Goal: Find contact information: Find contact information

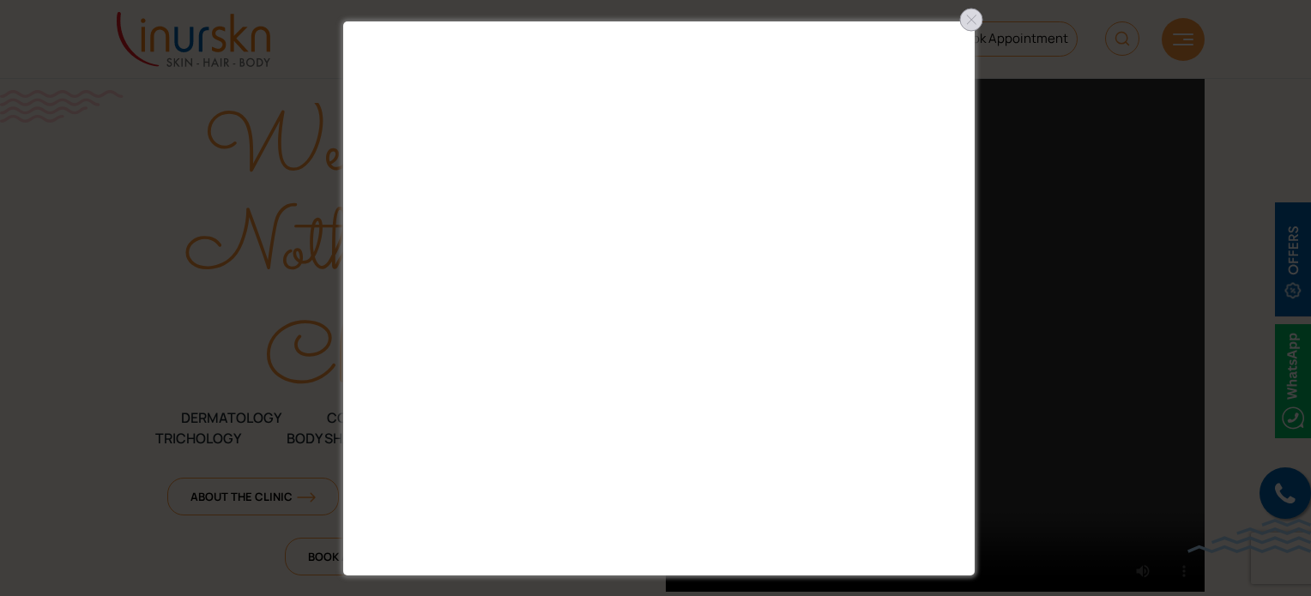
click at [973, 20] on div at bounding box center [970, 19] width 27 height 27
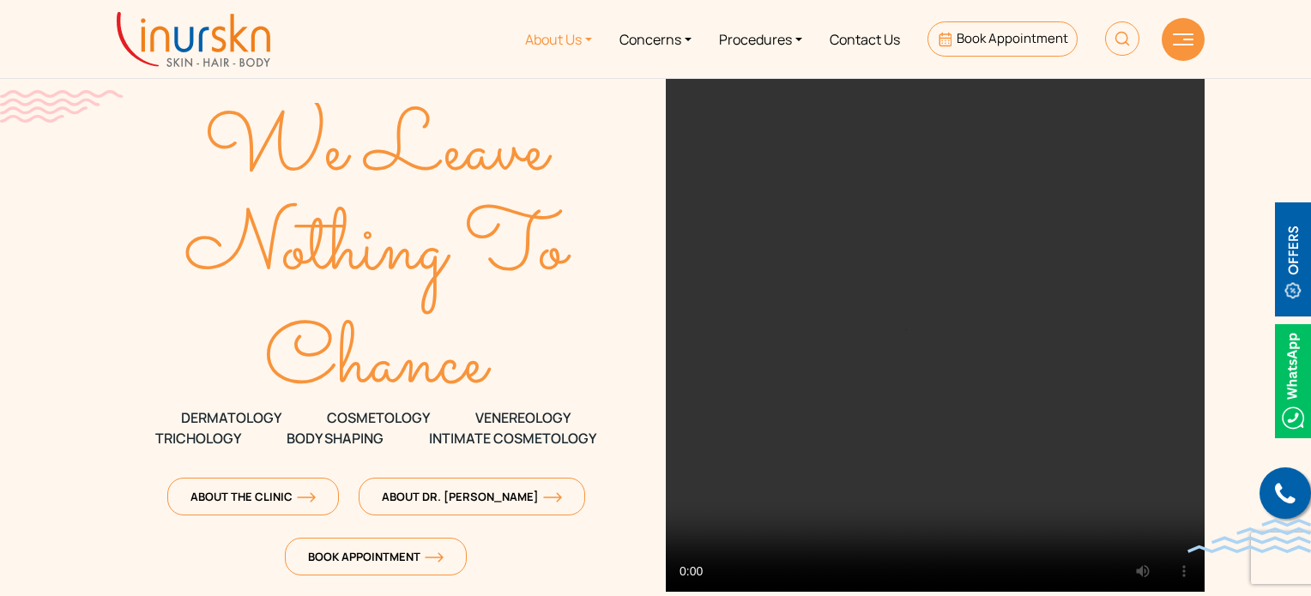
click at [546, 35] on link "About Us" at bounding box center [558, 39] width 94 height 64
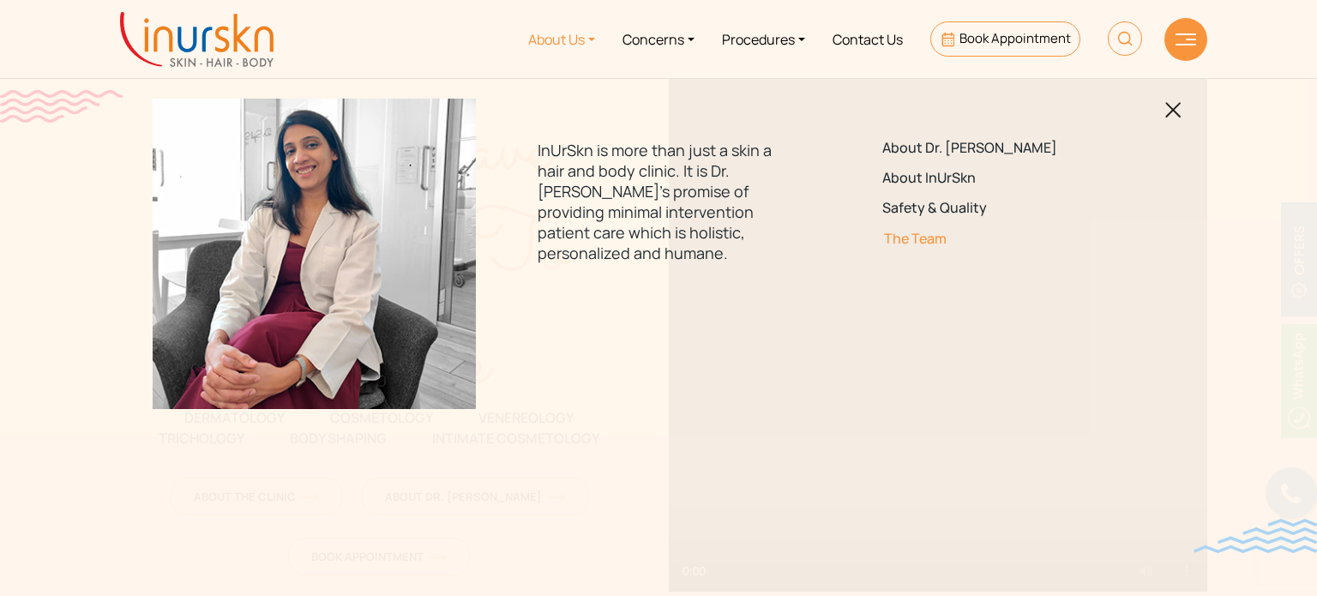
click at [896, 238] on link "The Team" at bounding box center [1003, 239] width 241 height 16
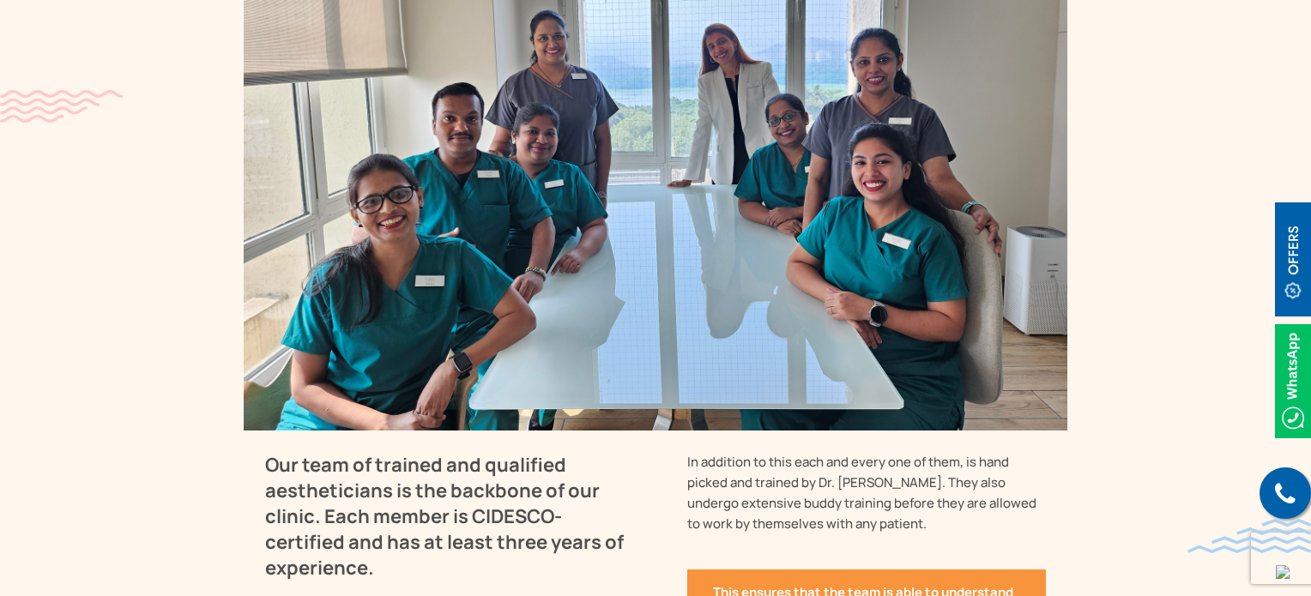
scroll to position [1460, 0]
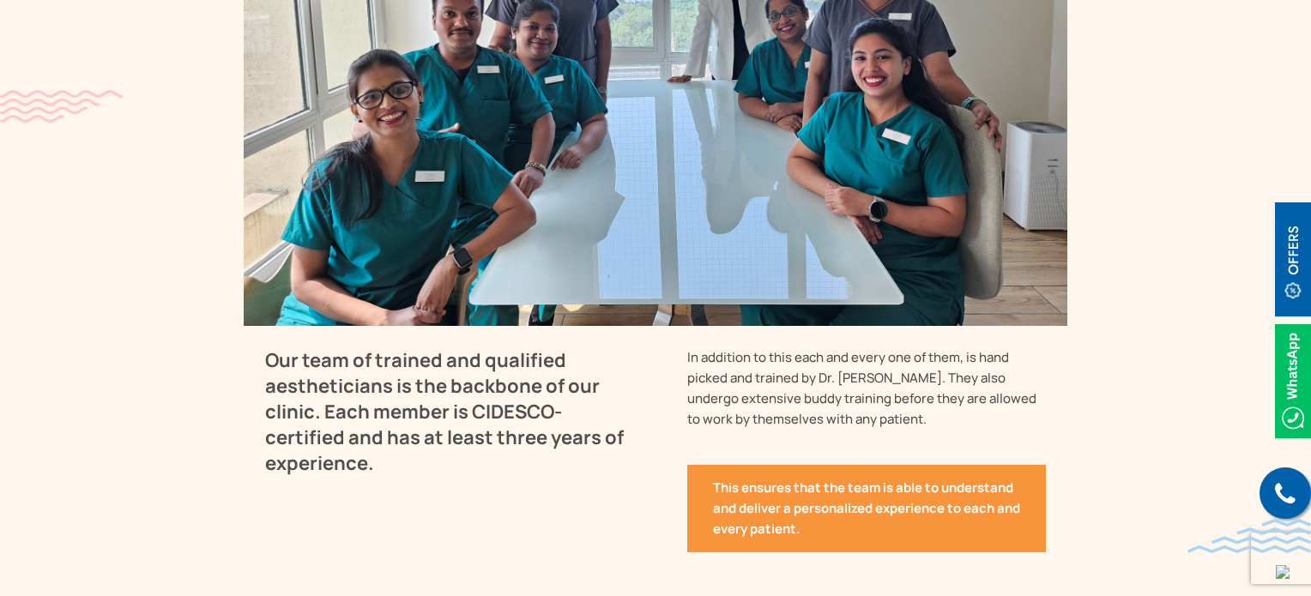
drag, startPoint x: 0, startPoint y: 0, endPoint x: 1307, endPoint y: 184, distance: 1320.1
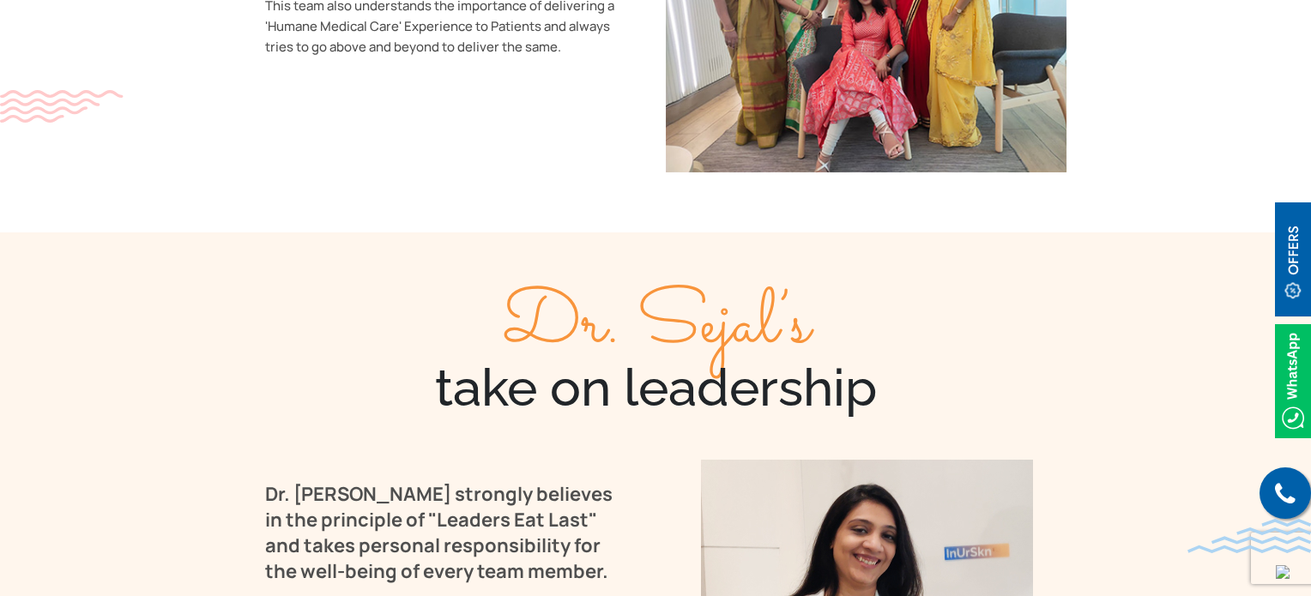
scroll to position [2759, 0]
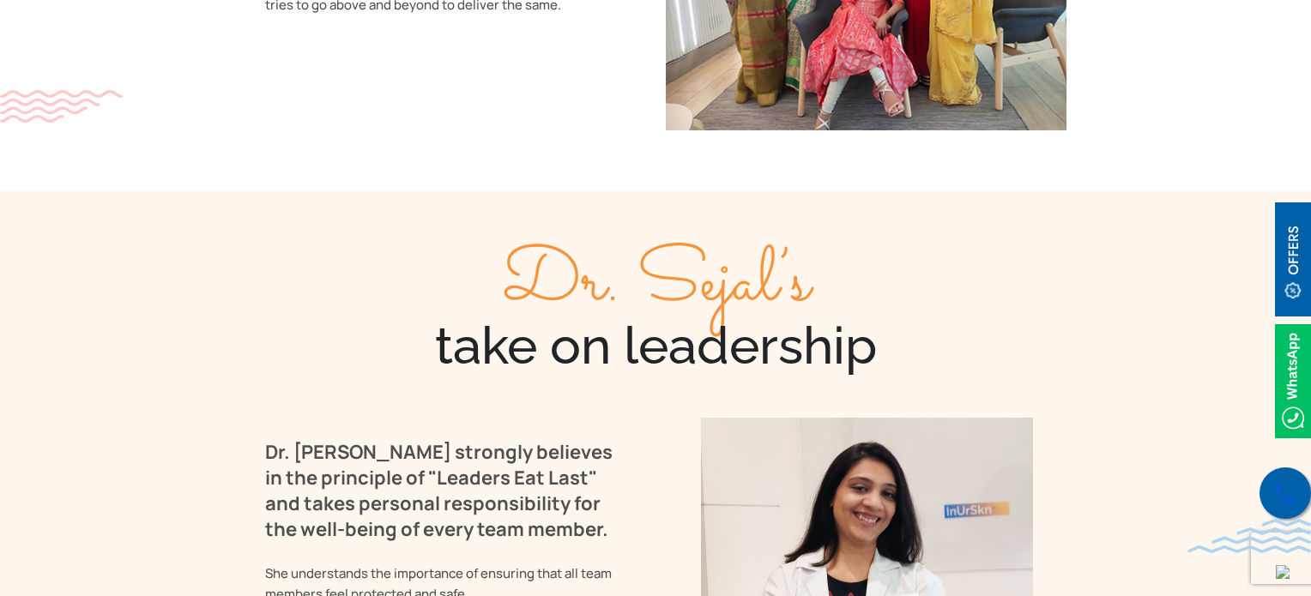
click at [1283, 502] on icon at bounding box center [1285, 494] width 21 height 26
click at [1287, 373] on img at bounding box center [1293, 381] width 36 height 114
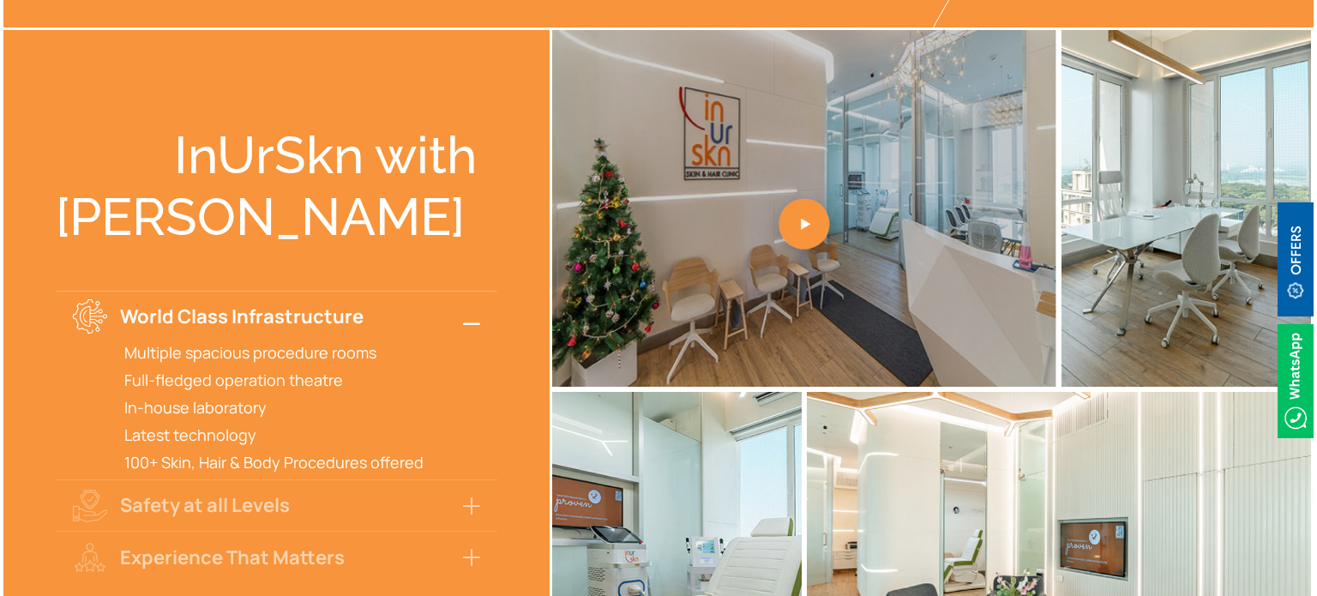
scroll to position [5478, 0]
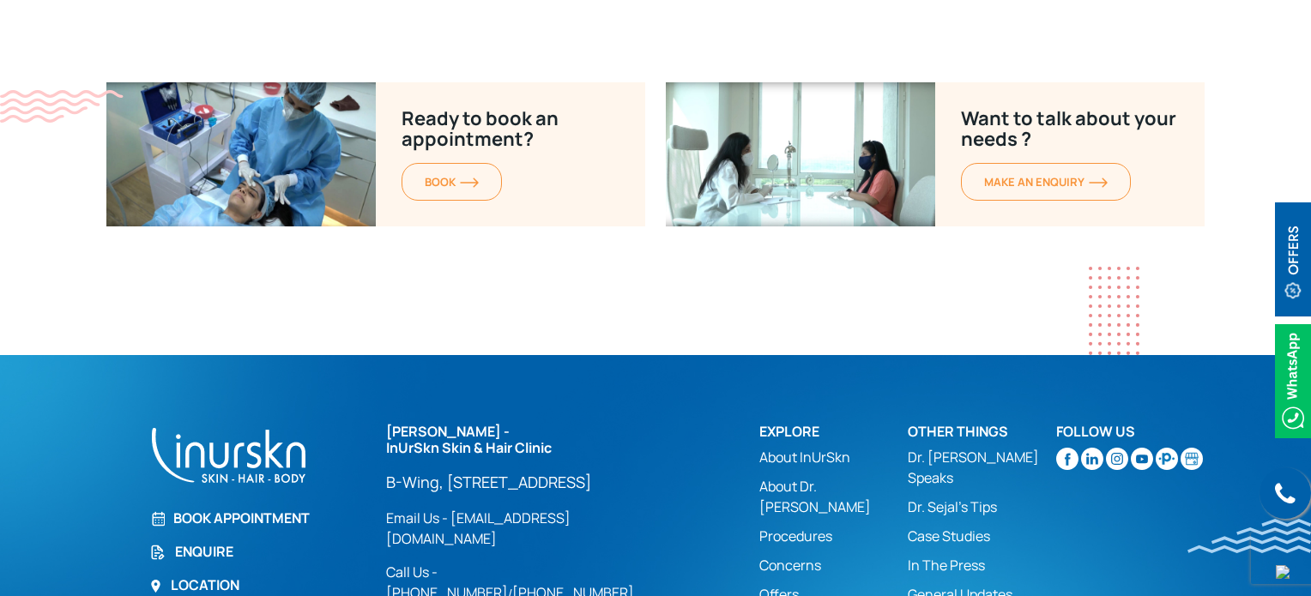
click at [884, 447] on link "About InUrSkn" at bounding box center [833, 457] width 148 height 21
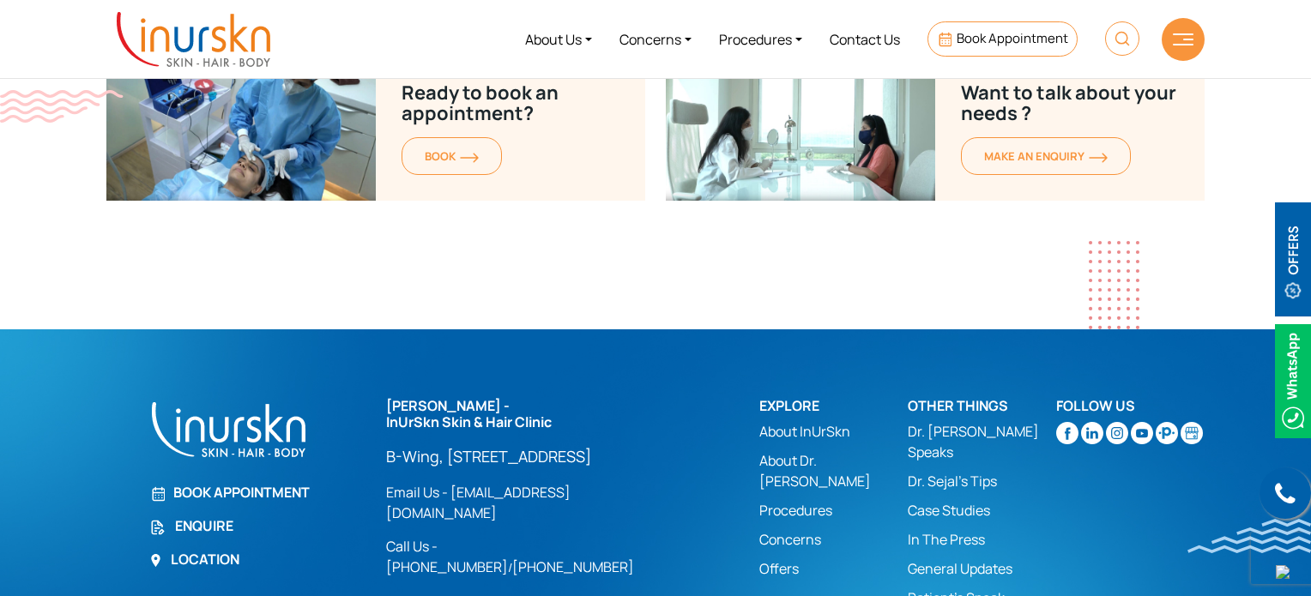
scroll to position [7293, 0]
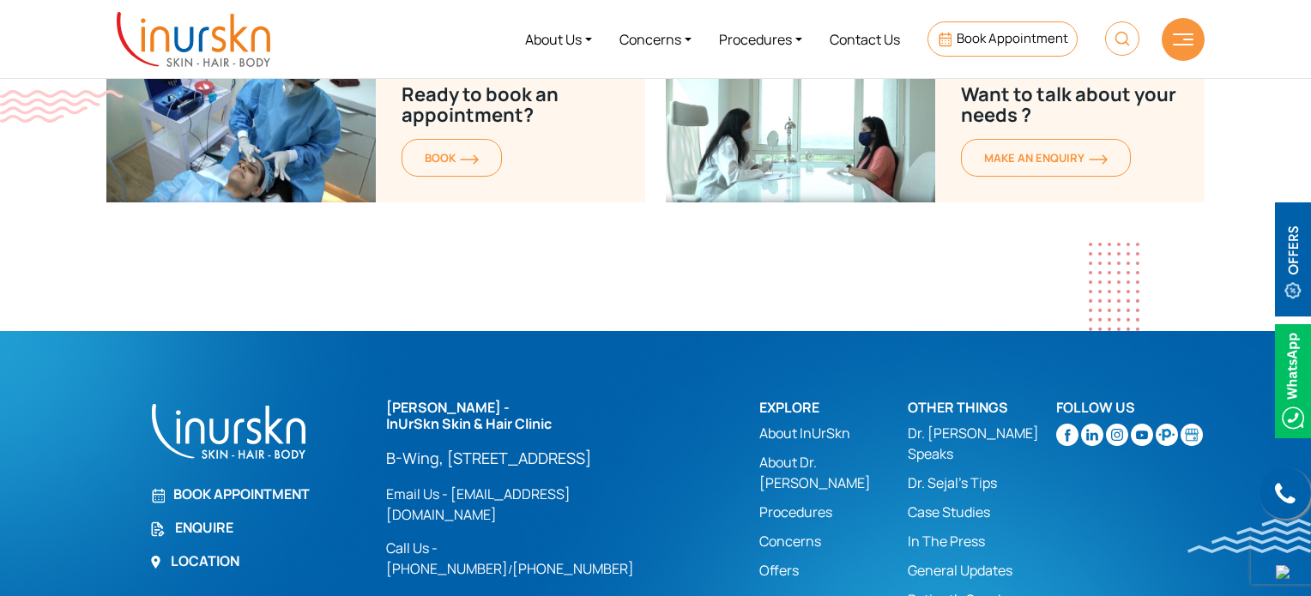
click at [590, 449] on p "B-Wing, [STREET_ADDRESS]" at bounding box center [528, 458] width 284 height 21
